Goal: Information Seeking & Learning: Understand process/instructions

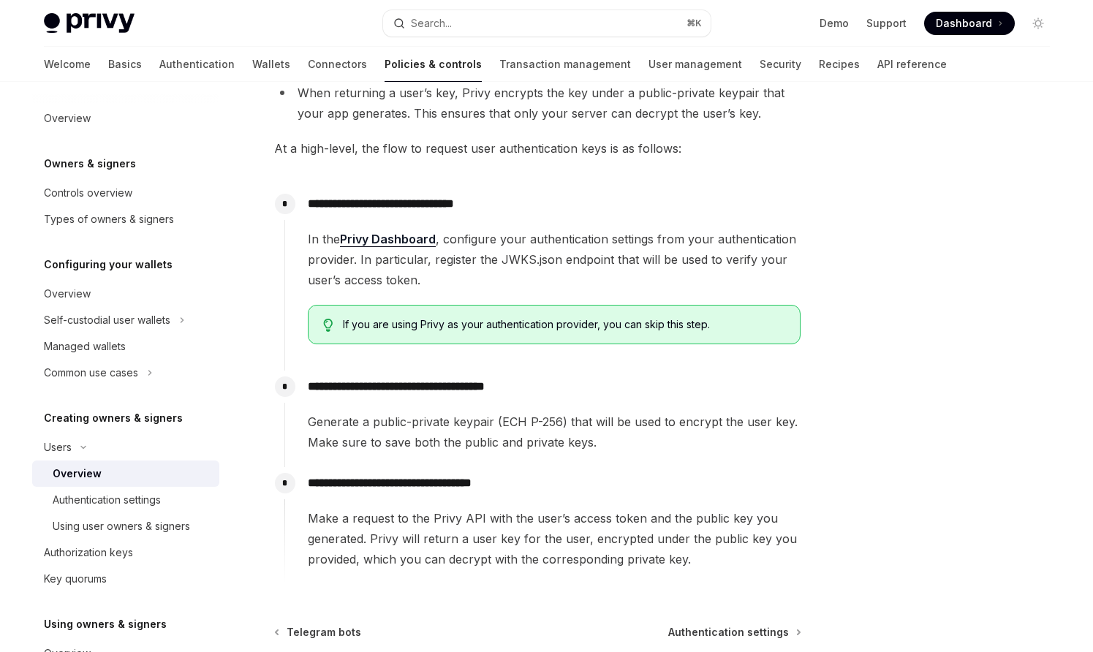
scroll to position [532, 0]
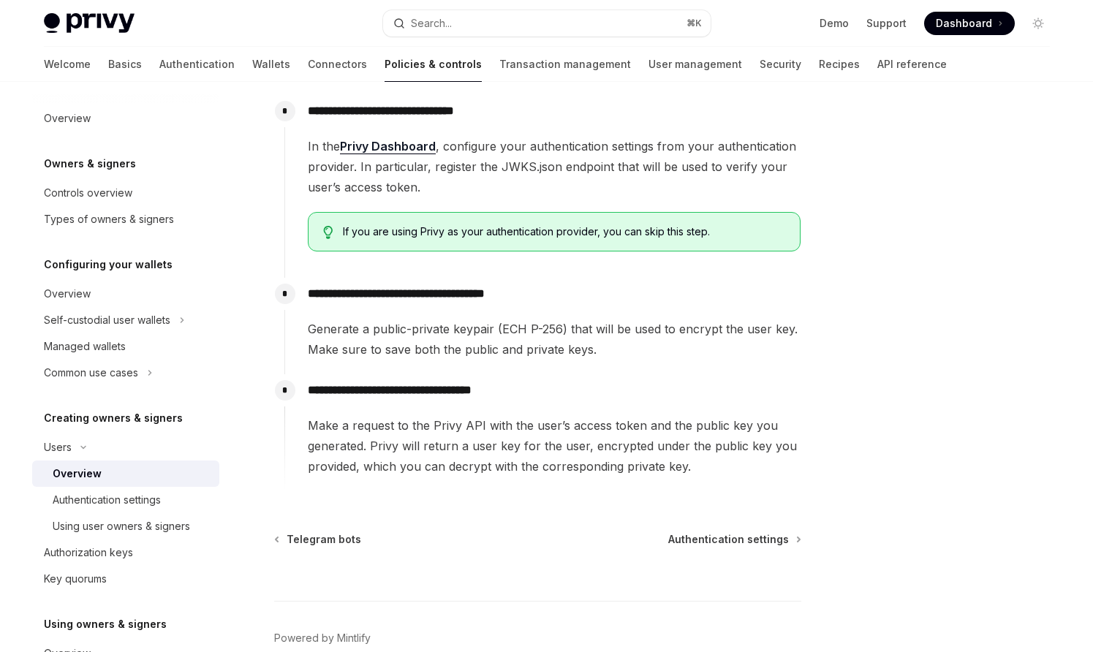
scroll to position [459, 0]
